Goal: Find specific page/section: Find specific page/section

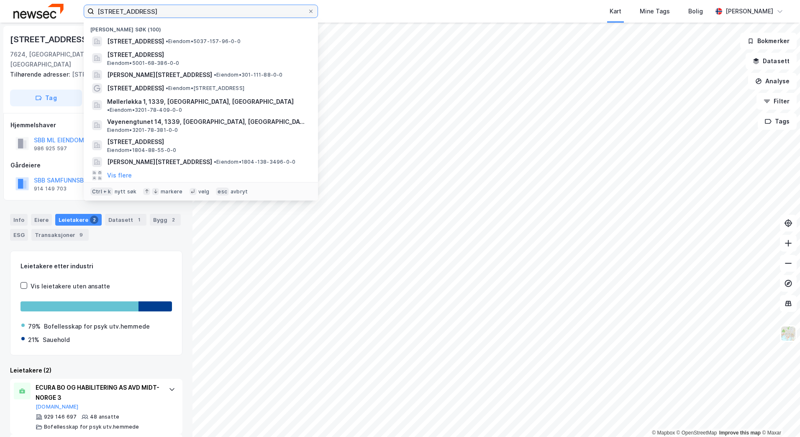
drag, startPoint x: 0, startPoint y: 0, endPoint x: 86, endPoint y: 11, distance: 86.5
click at [86, 11] on label "[STREET_ADDRESS]" at bounding box center [201, 11] width 234 height 13
paste input "[STREET_ADDRESS]"
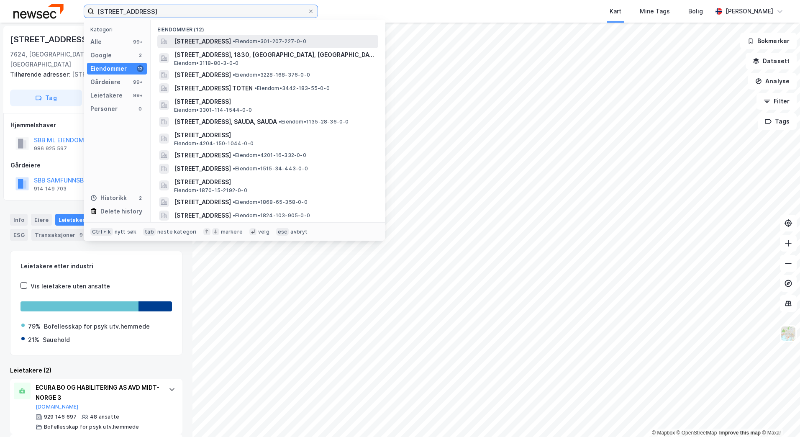
type input "[STREET_ADDRESS]"
click at [209, 43] on span "[STREET_ADDRESS]" at bounding box center [202, 41] width 57 height 10
